Goal: Transaction & Acquisition: Purchase product/service

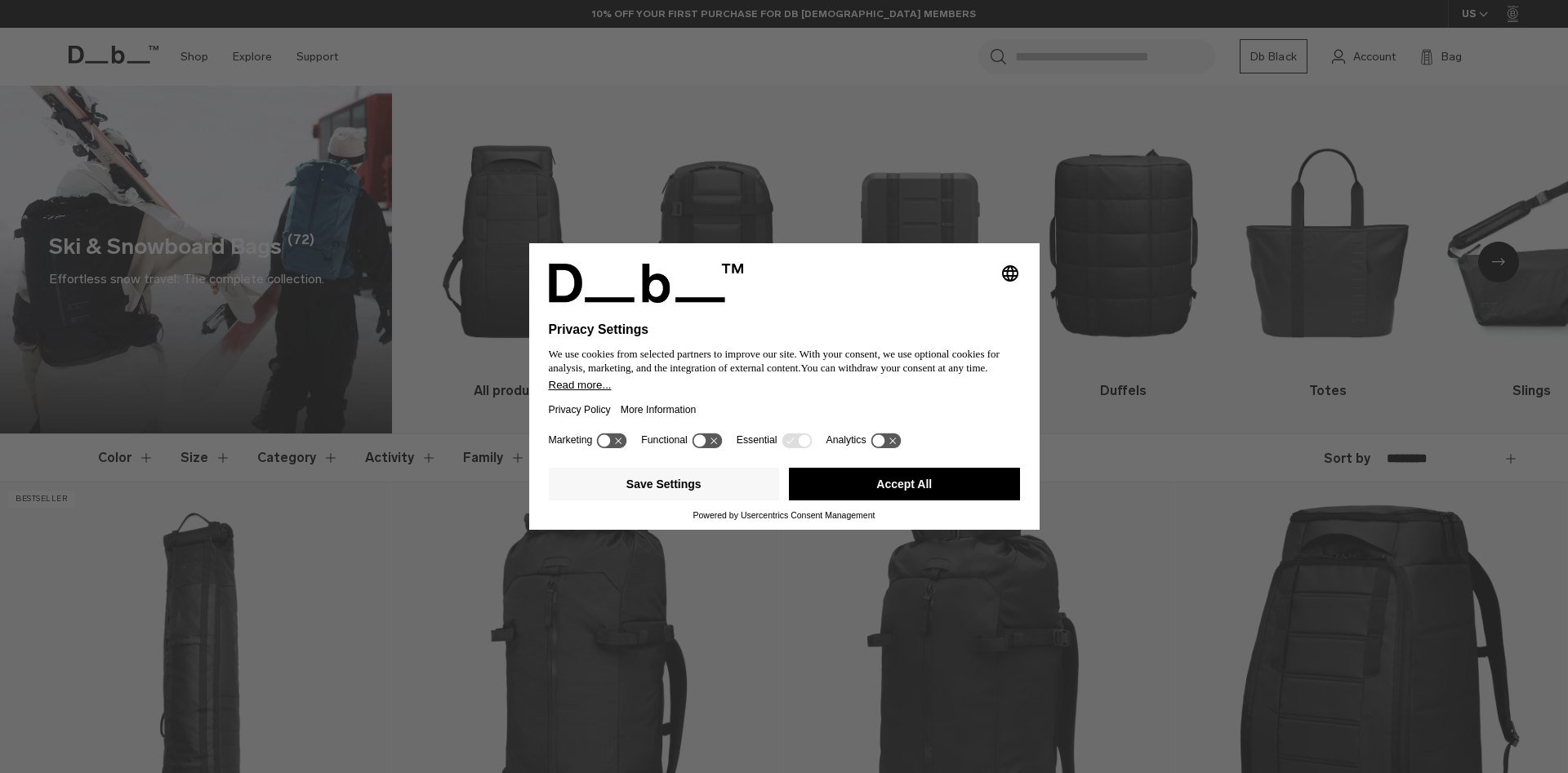
click at [894, 482] on button "Accept All" at bounding box center [904, 484] width 232 height 33
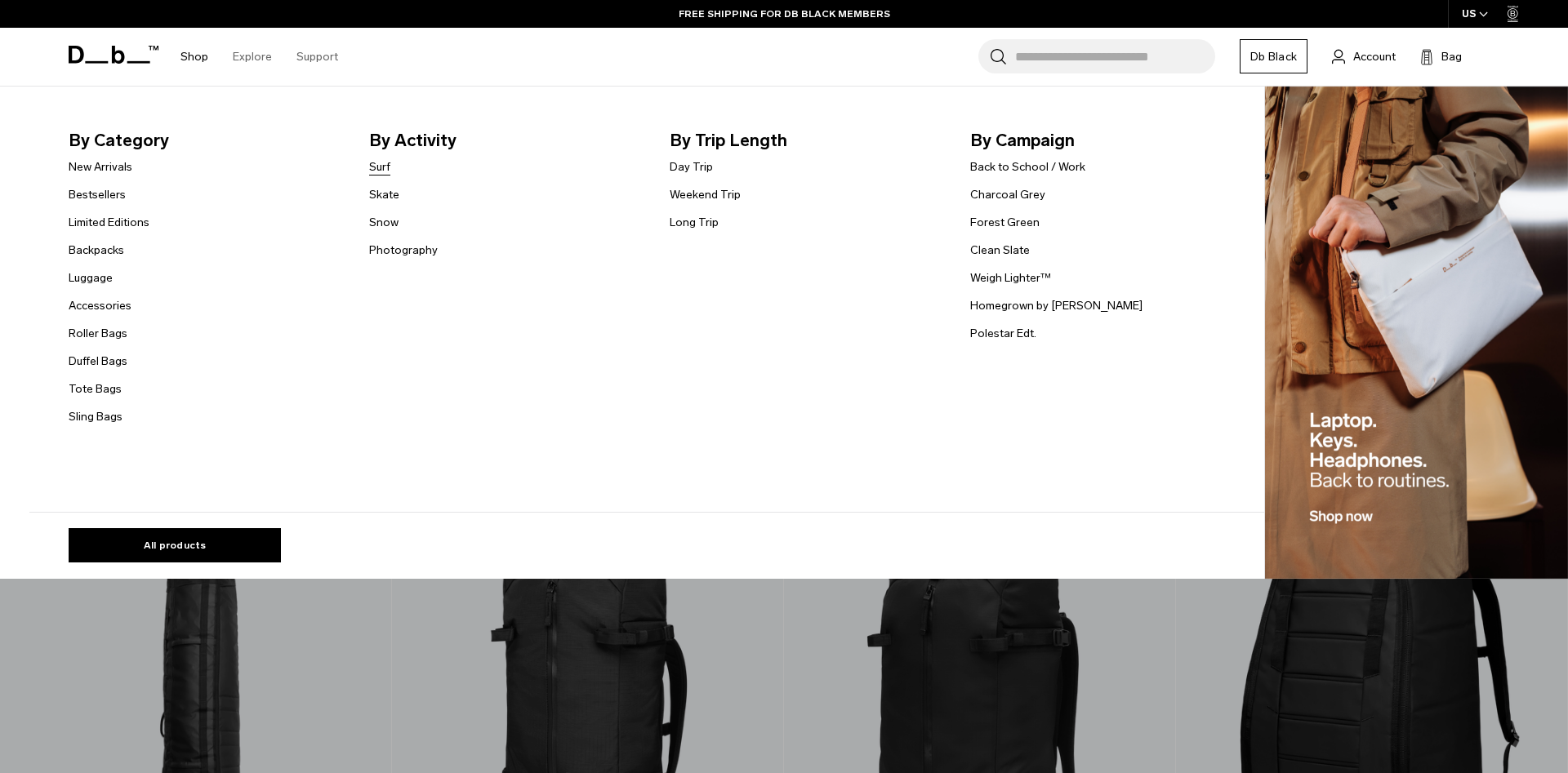
click at [391, 163] on link "Surf" at bounding box center [379, 166] width 21 height 17
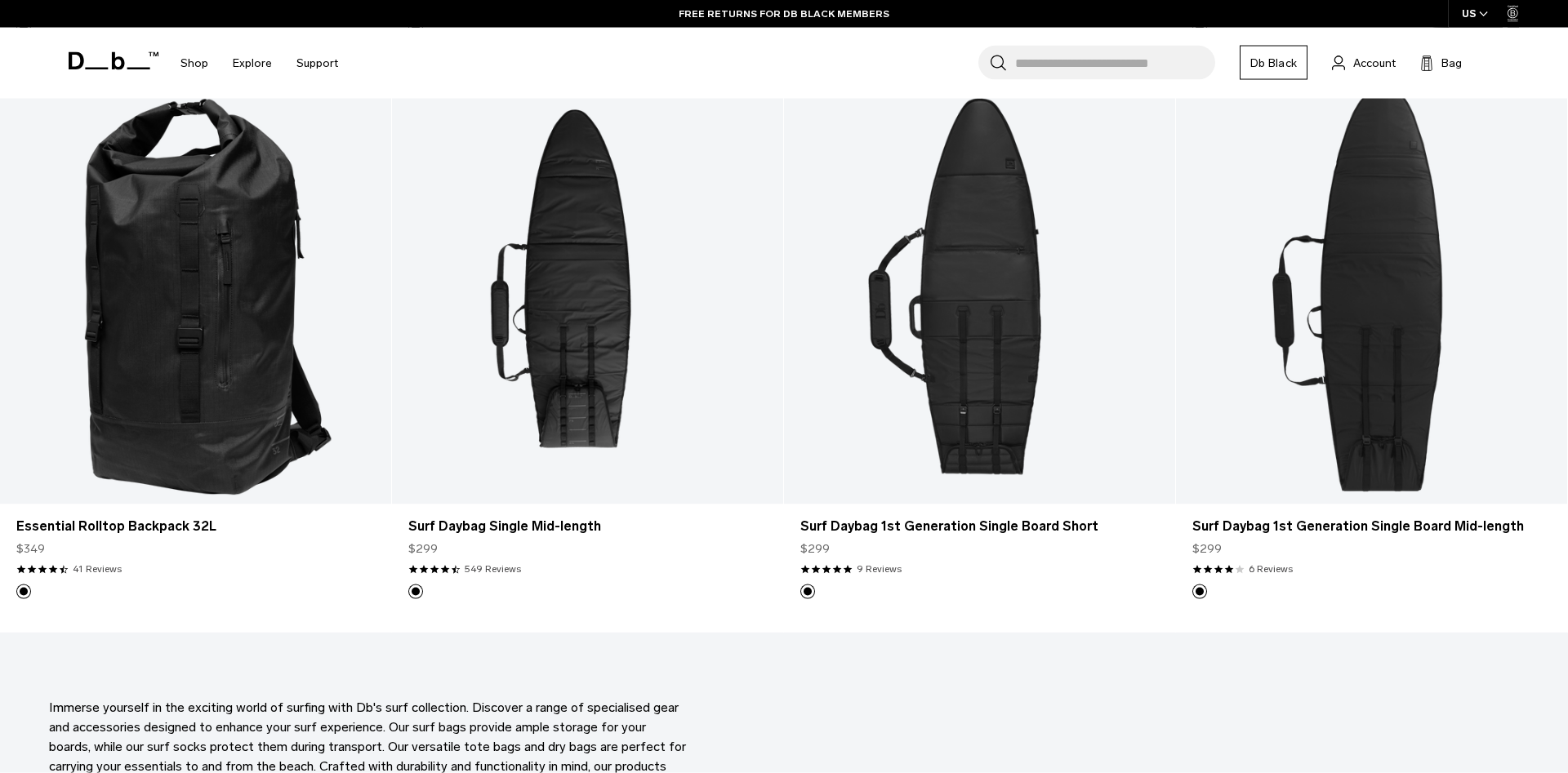
scroll to position [999, 0]
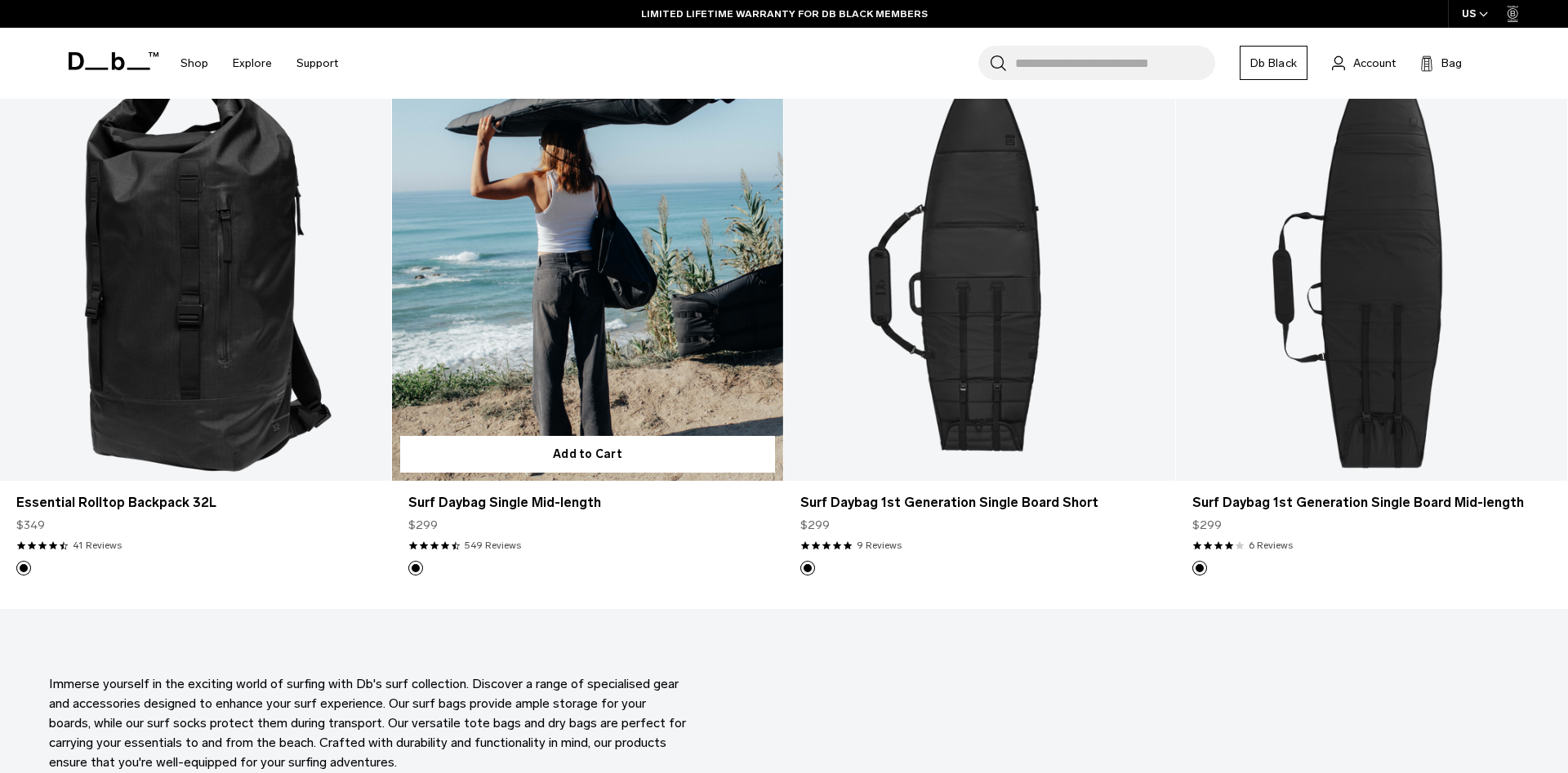
click at [592, 403] on link "Surf Daybag Single Mid-length" at bounding box center [587, 263] width 391 height 435
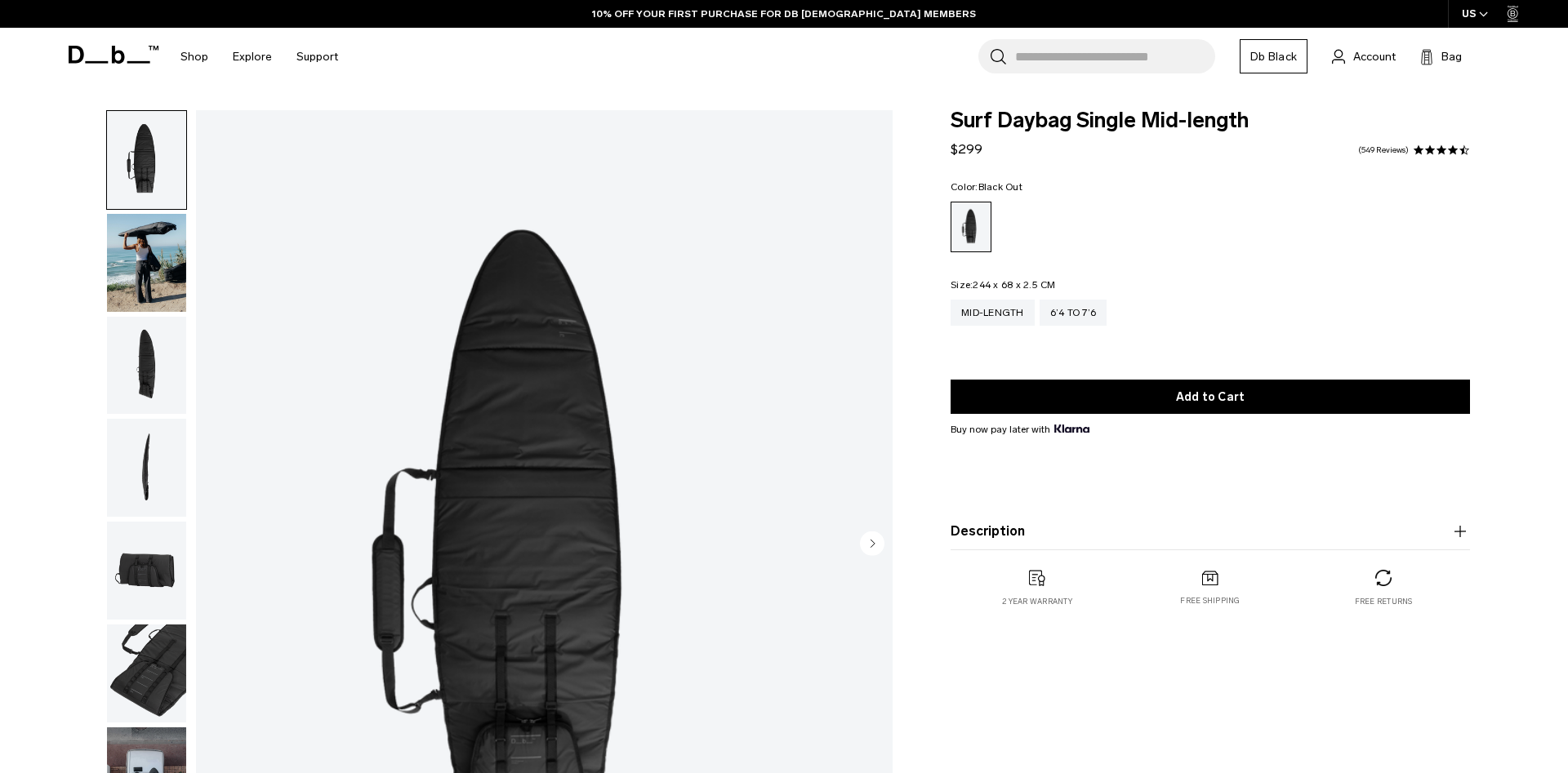
click at [170, 360] on img "button" at bounding box center [146, 365] width 80 height 98
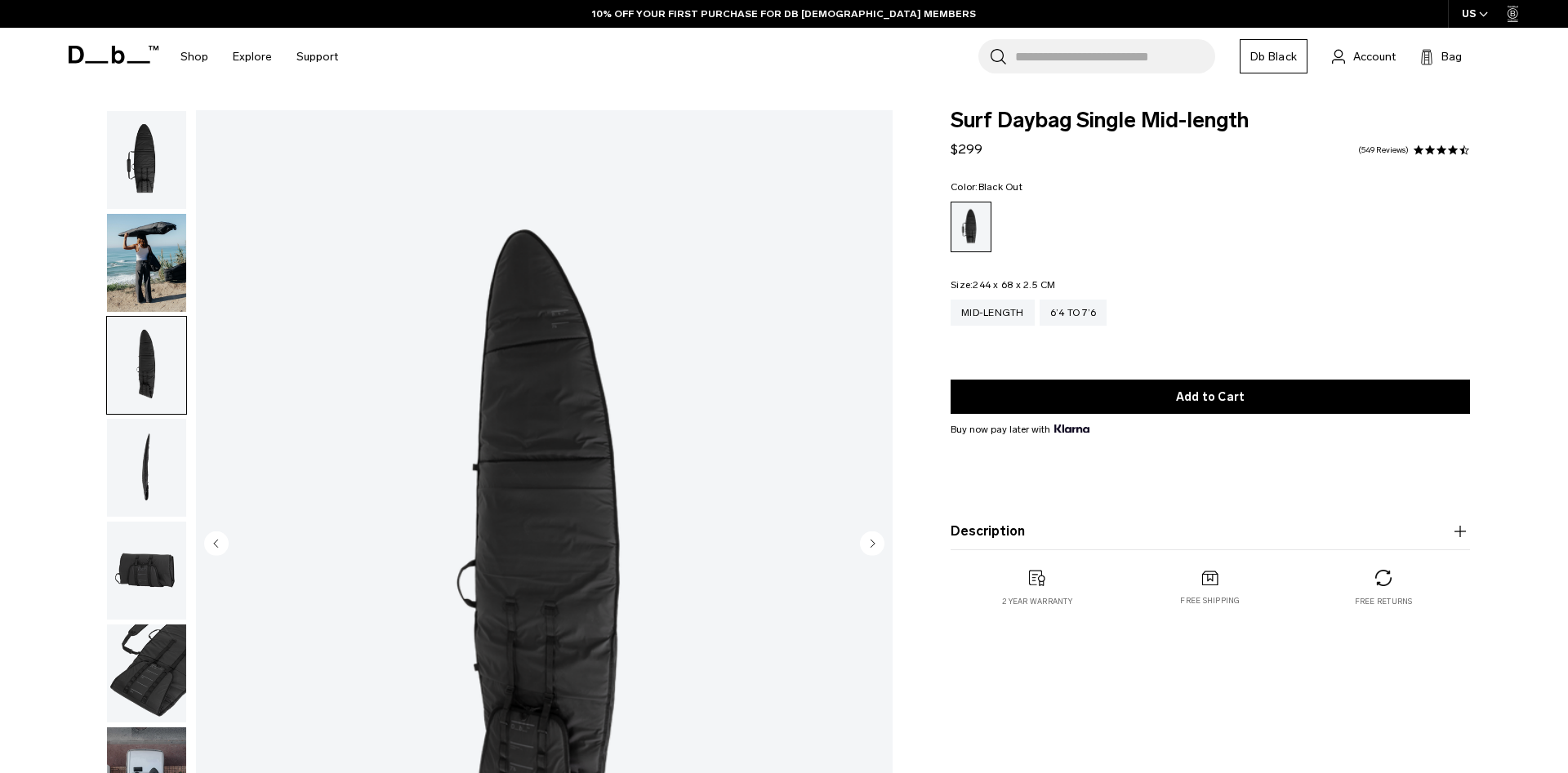
click at [164, 427] on img "button" at bounding box center [146, 467] width 80 height 98
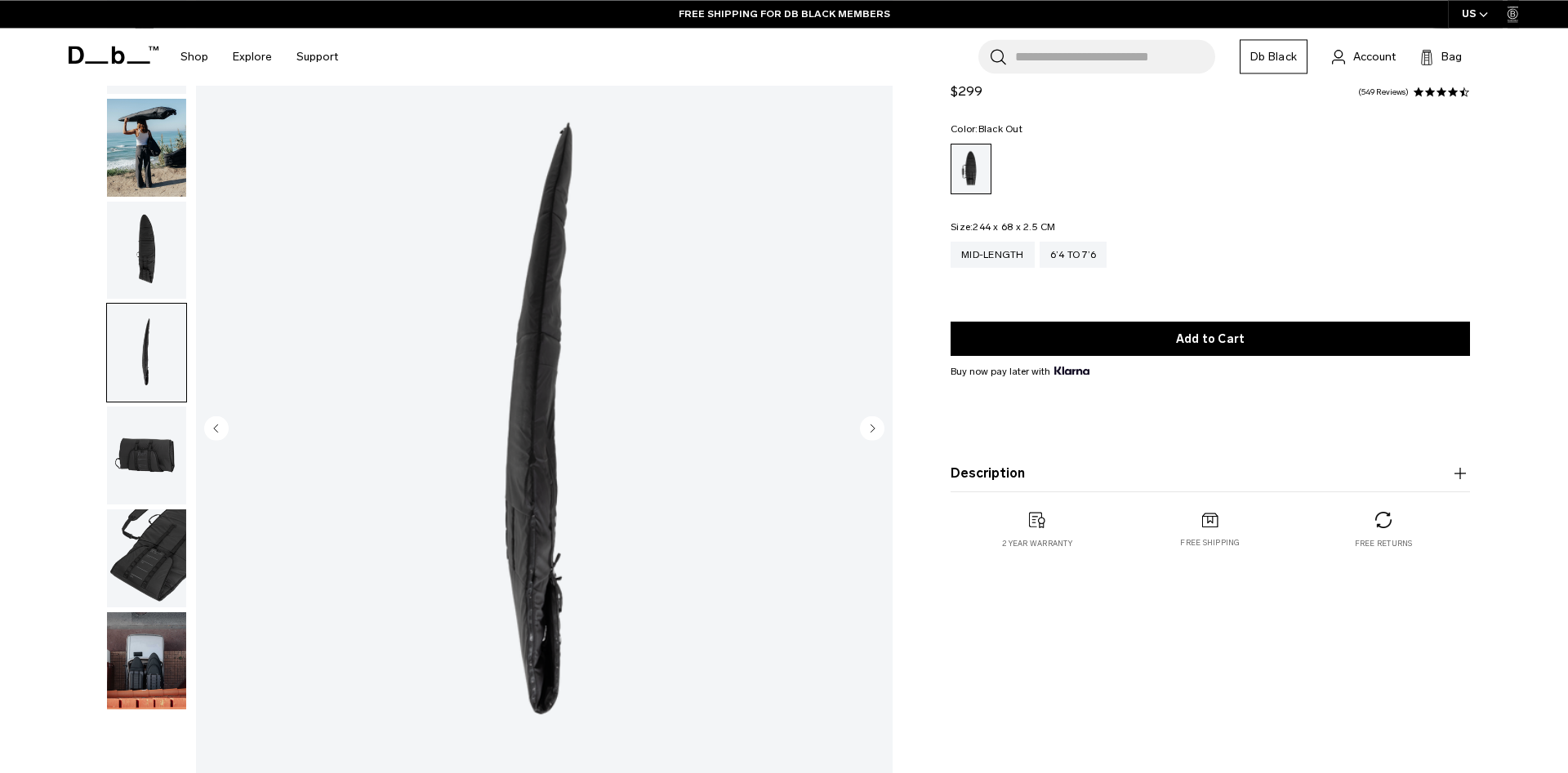
scroll to position [166, 0]
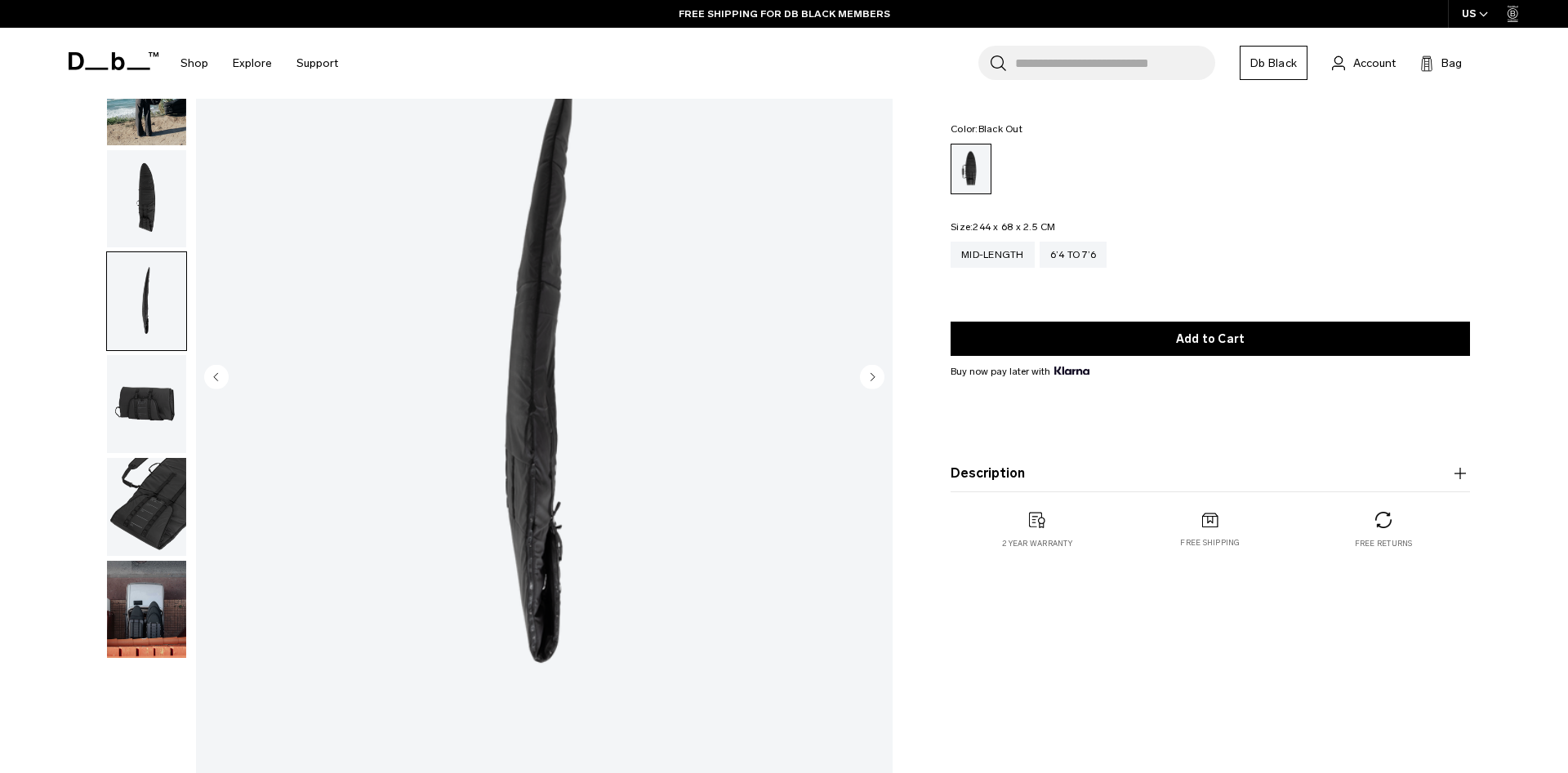
click at [157, 422] on img "button" at bounding box center [146, 403] width 80 height 98
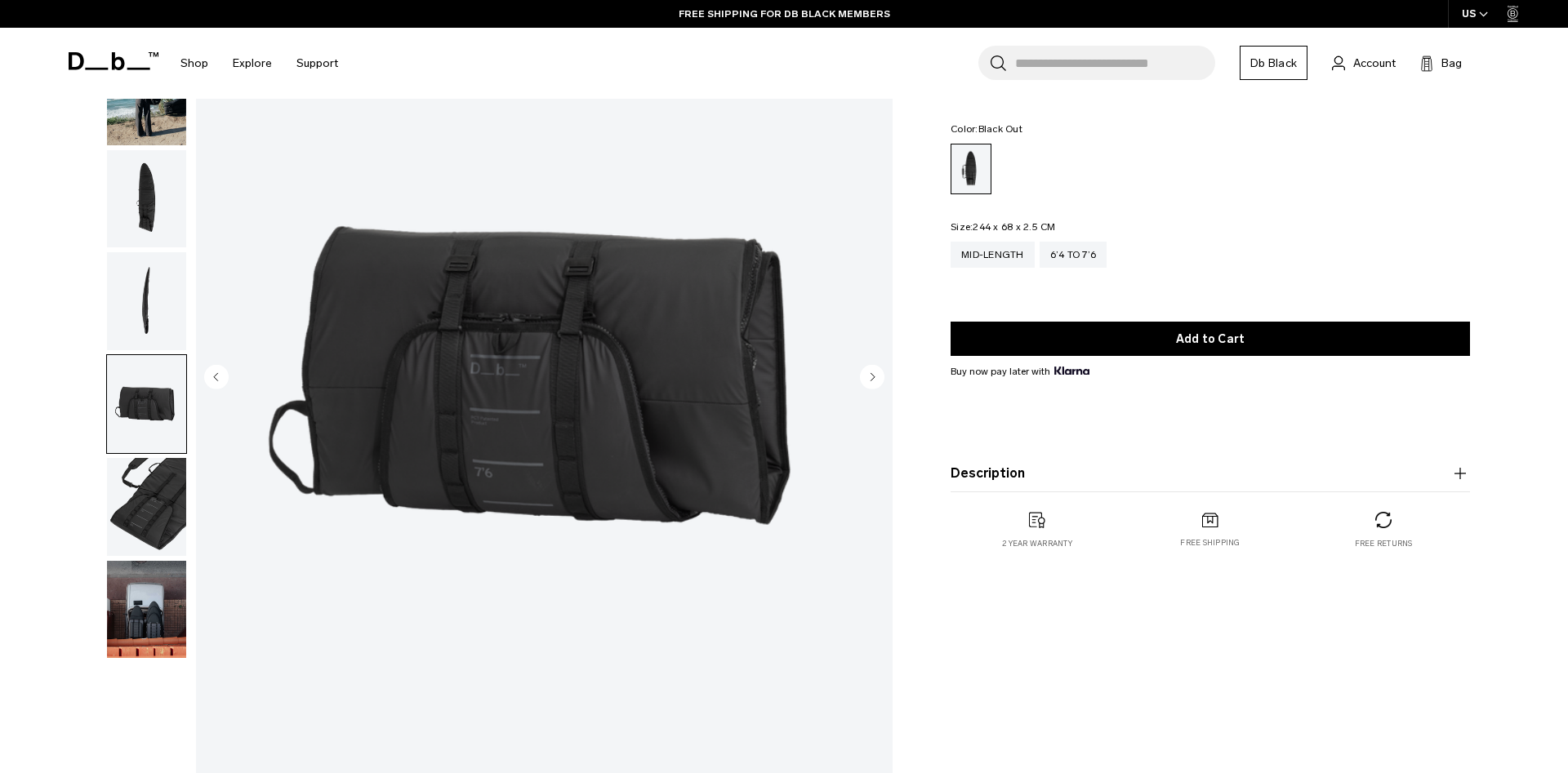
click at [157, 476] on img "button" at bounding box center [146, 507] width 80 height 98
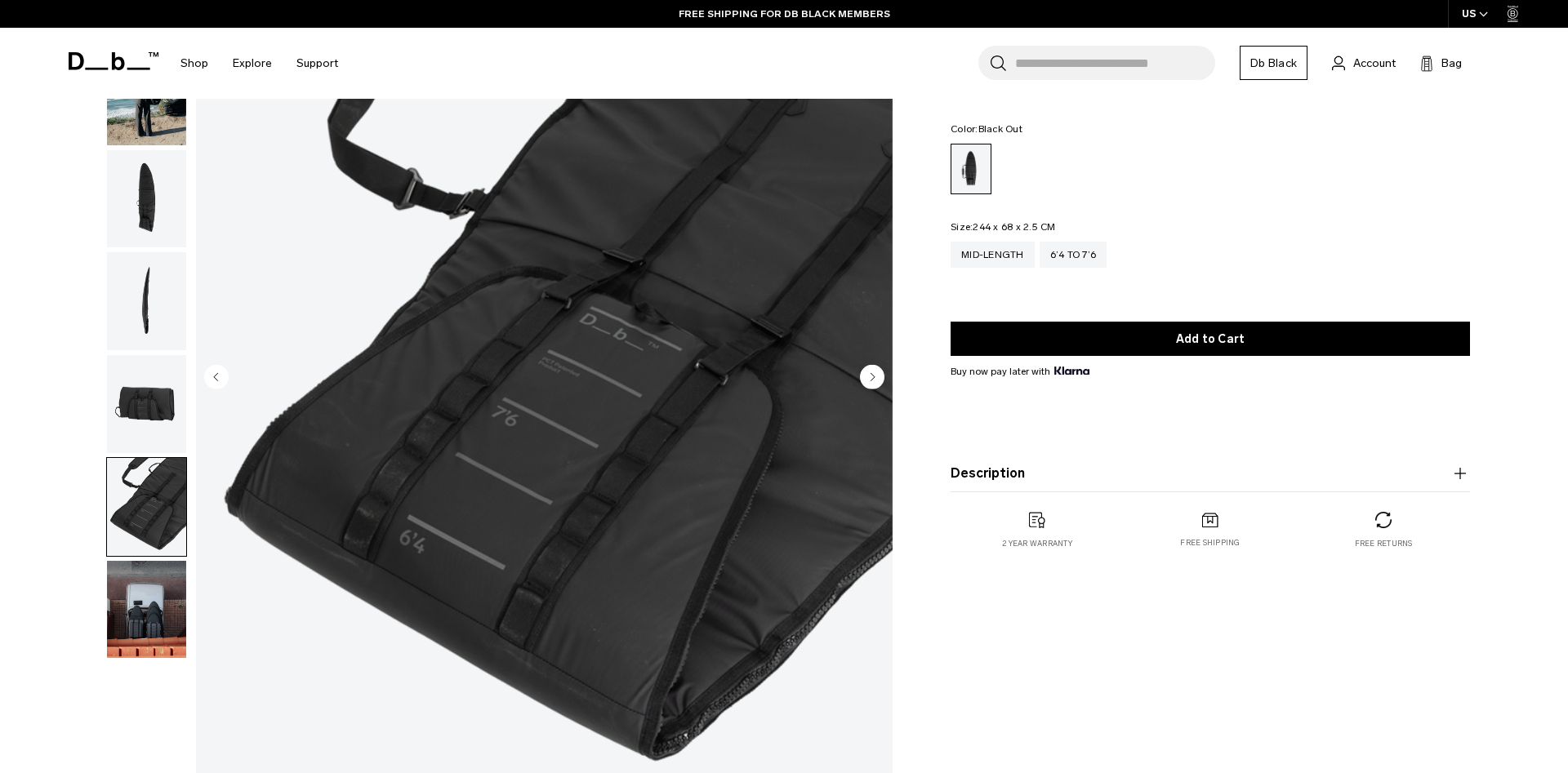
click at [146, 582] on img "button" at bounding box center [146, 609] width 80 height 98
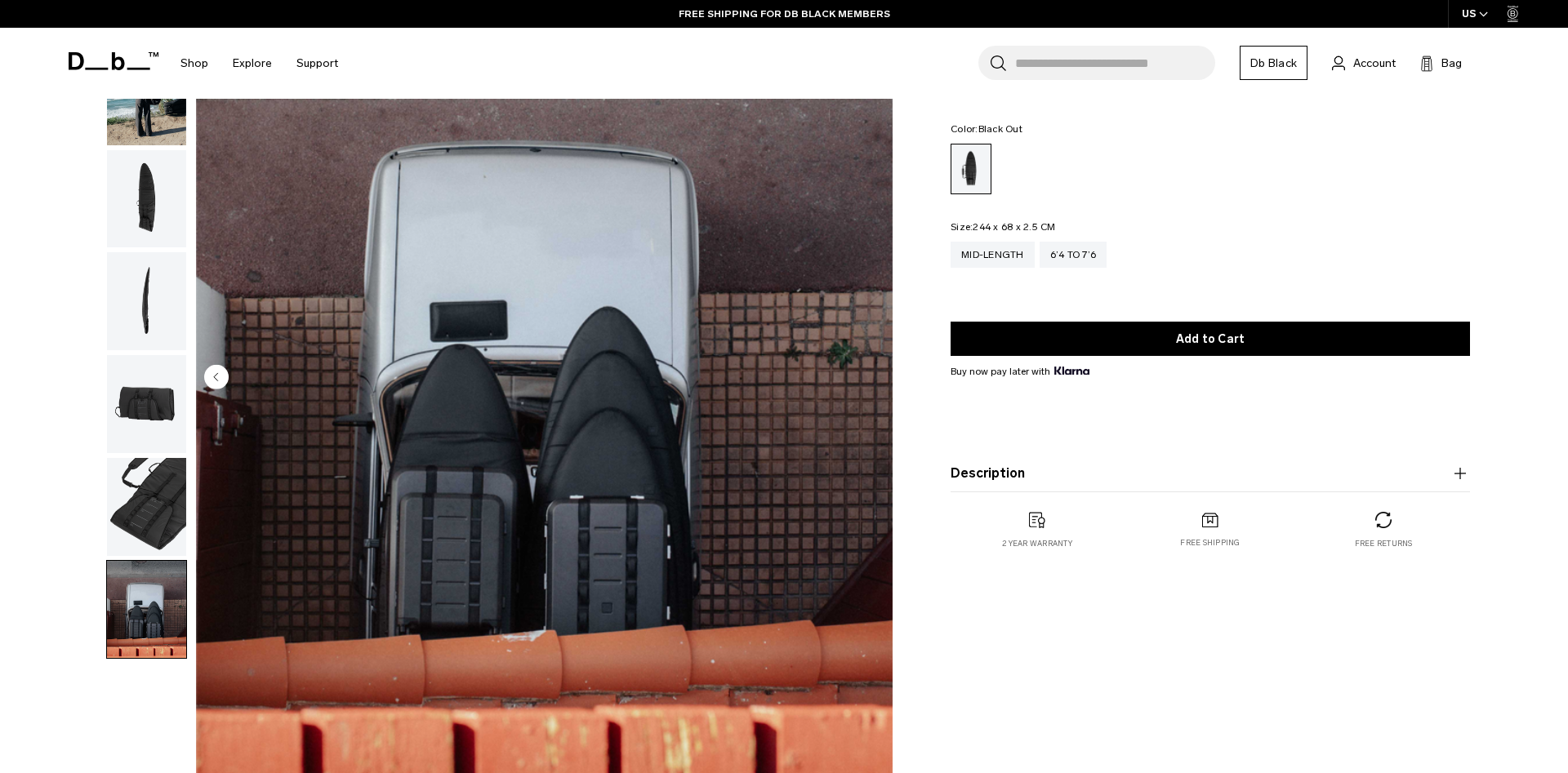
click at [146, 493] on img "button" at bounding box center [146, 507] width 80 height 98
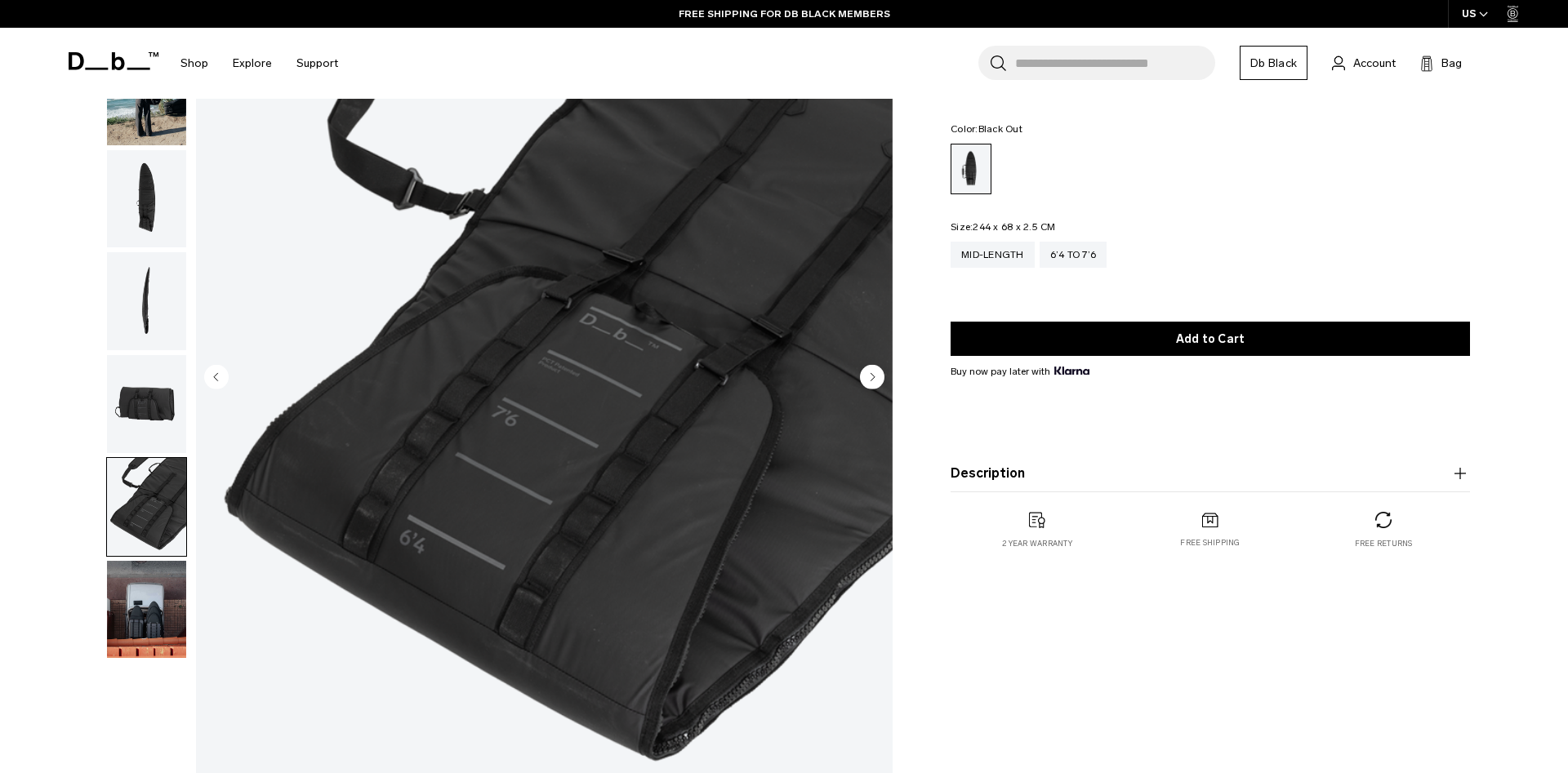
click at [142, 421] on img "button" at bounding box center [146, 403] width 80 height 98
